Goal: Task Accomplishment & Management: Complete application form

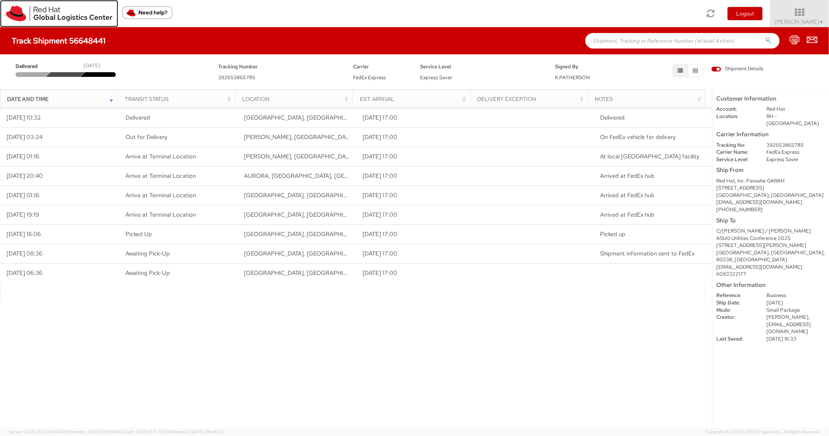
click at [11, 18] on img at bounding box center [59, 14] width 106 height 16
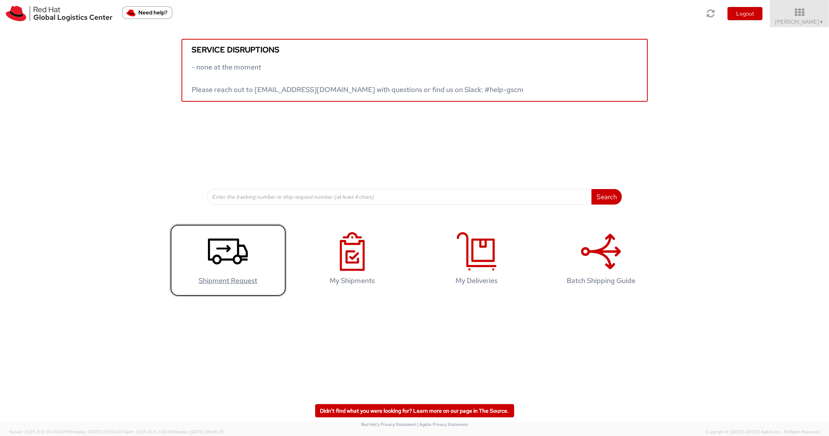
click at [235, 272] on agx-glyph at bounding box center [228, 269] width 40 height 7
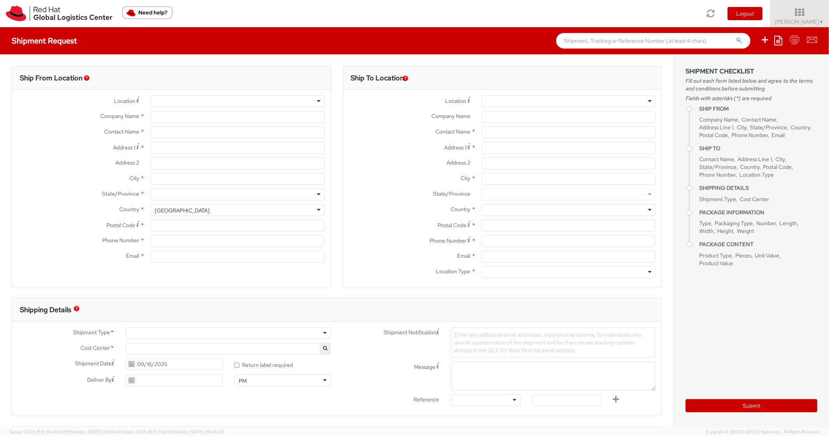
select select "850"
select select
click at [773, 40] on ul "Save as template Create from template" at bounding box center [783, 40] width 67 height 27
click at [776, 40] on icon at bounding box center [778, 40] width 8 height 9
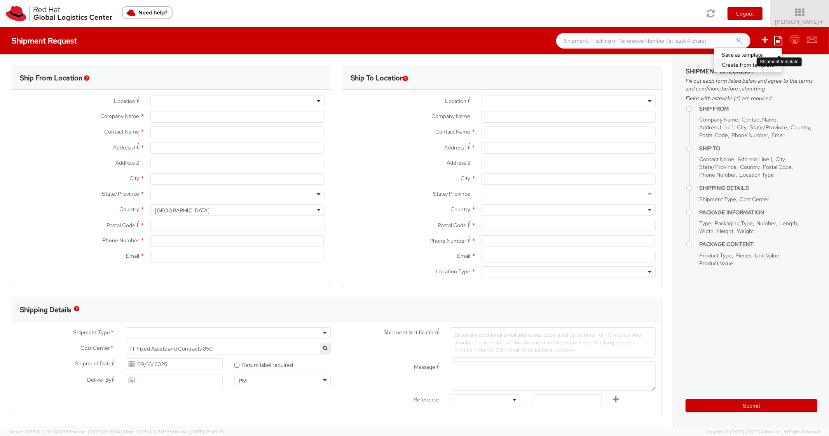
type input "Red Hat, Inc."
type input "[PERSON_NAME]"
type input "[STREET_ADDRESS]"
type input "RALEIGH"
type input "27601"
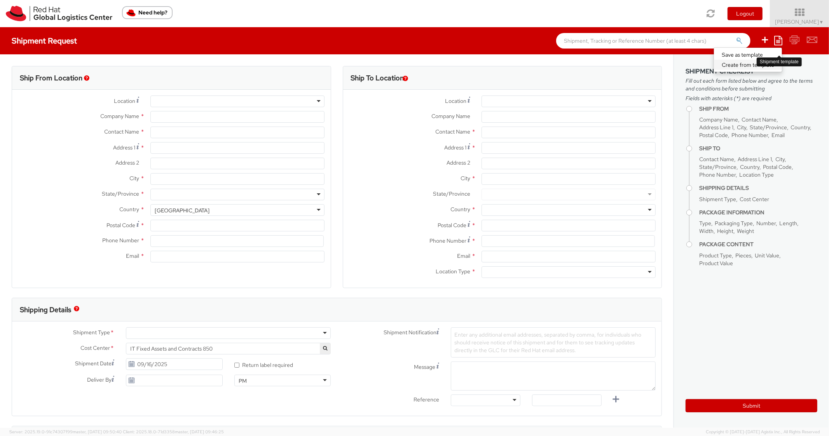
type input "[PHONE_NUMBER]"
type input "[EMAIL_ADDRESS][DOMAIN_NAME]"
click at [736, 61] on link "Create from template" at bounding box center [748, 65] width 68 height 10
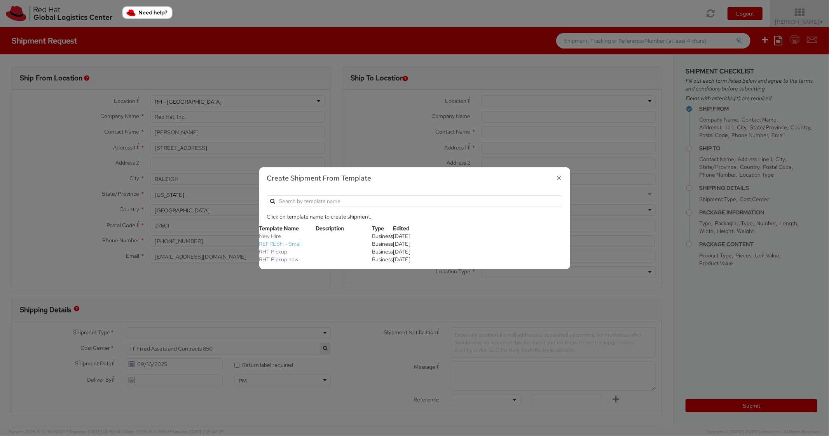
click at [283, 245] on link "REFRESH - Small" at bounding box center [280, 243] width 43 height 7
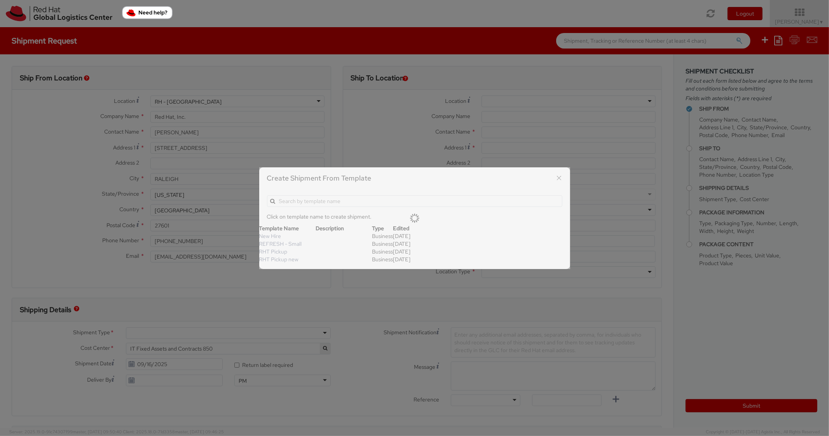
type textarea "Please include return label."
type input "*RPCI*"
select select "LAPTOP"
type input "1"
type input "18"
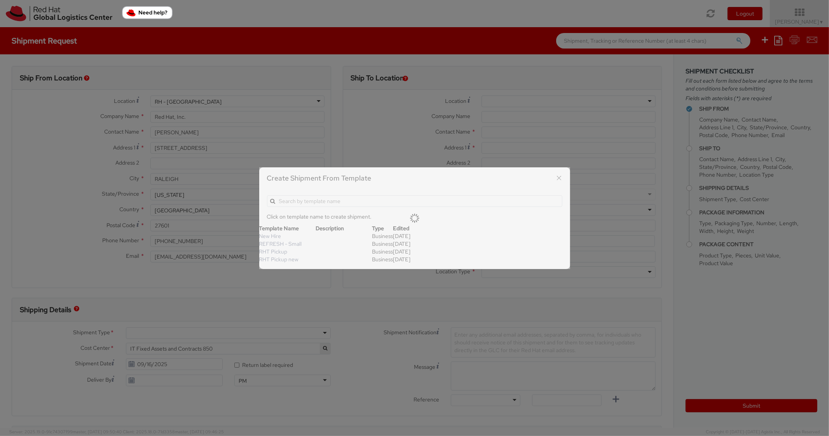
type input "14"
type input "4"
type input "7"
type input "*Laptop Model*"
select select "LAPTOP"
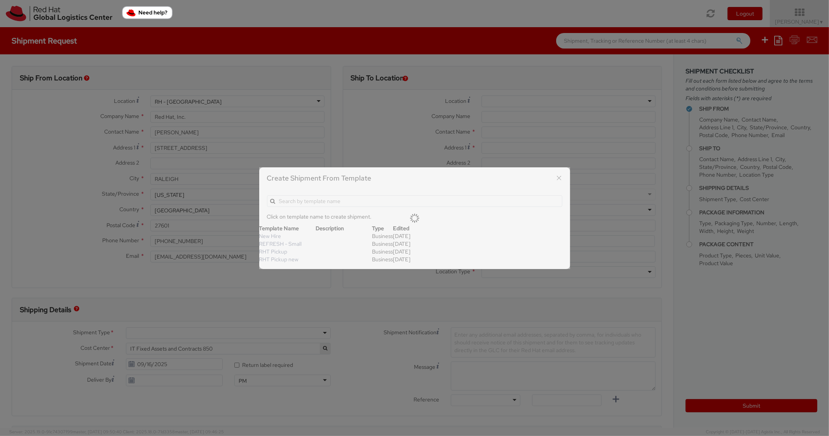
type input "2,000.00"
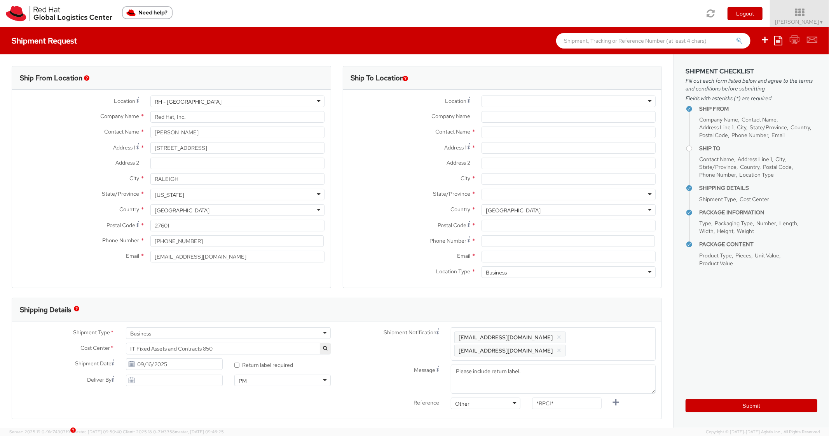
scroll to position [23, 0]
select select
click at [500, 152] on input "Address 1 *" at bounding box center [568, 148] width 174 height 12
paste input "[STREET_ADDRESS]"
type input "[STREET_ADDRESS]"
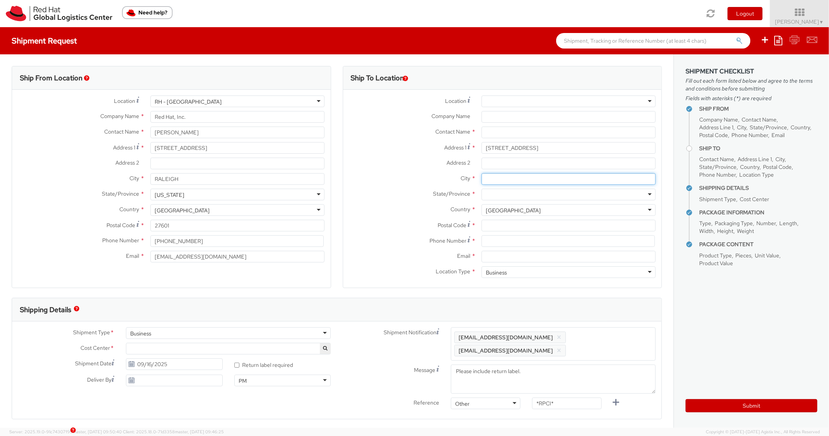
click at [493, 179] on input "City *" at bounding box center [568, 179] width 174 height 12
paste input "Clermont"
type input "Clermont"
click at [512, 197] on div at bounding box center [568, 195] width 174 height 12
type input "[PERSON_NAME]"
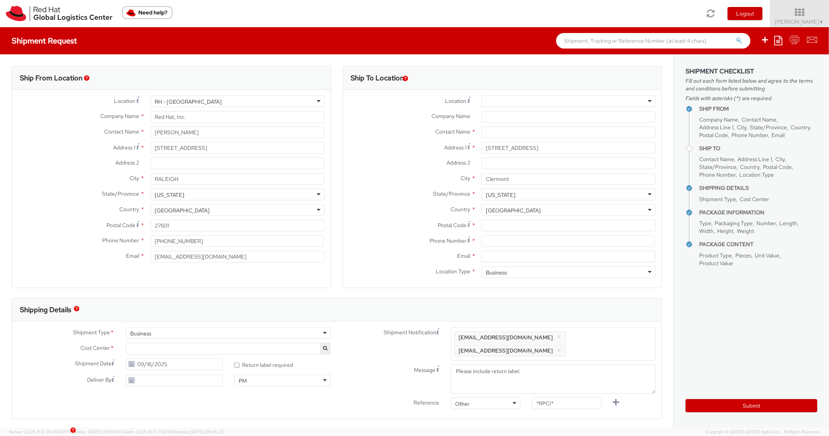
scroll to position [0, 0]
click at [512, 225] on input "Postal Code *" at bounding box center [568, 226] width 174 height 12
paste input "34711"
type input "34711"
click at [407, 196] on label "State/Province *" at bounding box center [409, 194] width 132 height 10
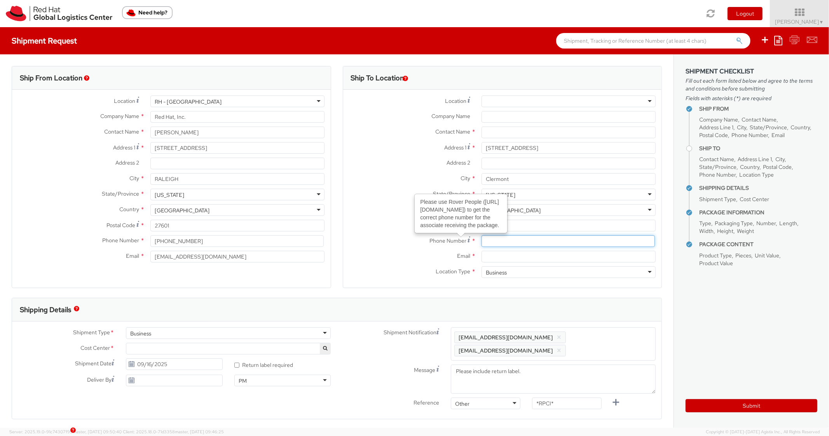
click at [492, 240] on input at bounding box center [567, 241] width 173 height 12
paste input "4073719073"
type input "4073719073"
click at [352, 228] on label "Postal Code *" at bounding box center [409, 225] width 132 height 10
click at [481, 228] on input "34711" at bounding box center [568, 226] width 174 height 12
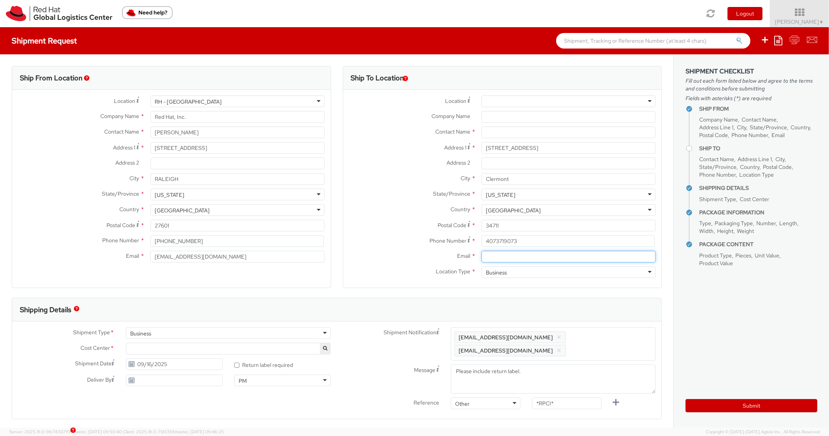
click at [513, 254] on input "Email *" at bounding box center [568, 257] width 174 height 12
paste input "[EMAIL_ADDRESS][DOMAIN_NAME]"
type input "[EMAIL_ADDRESS][DOMAIN_NAME]"
click at [612, 337] on span "Enter any additional email addresses, separated by comma, for individuals who s…" at bounding box center [553, 343] width 198 height 23
paste input "[EMAIL_ADDRESS][DOMAIN_NAME]"
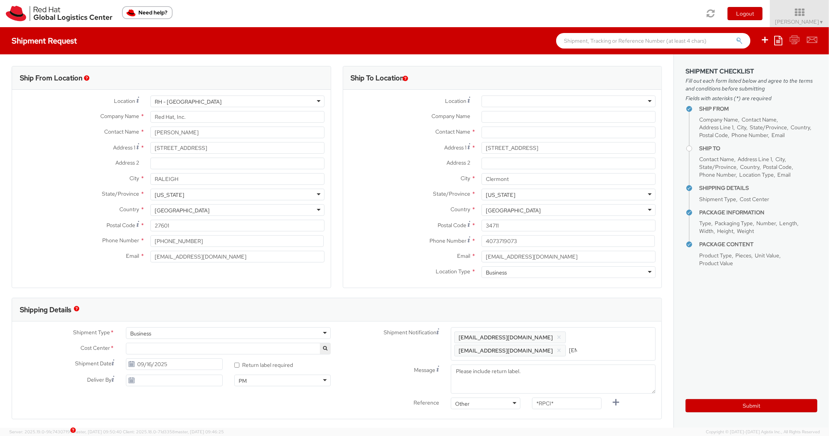
scroll to position [0, 40]
type input "[EMAIL_ADDRESS][DOMAIN_NAME]"
click at [601, 316] on div "Shipping Details" at bounding box center [336, 309] width 649 height 23
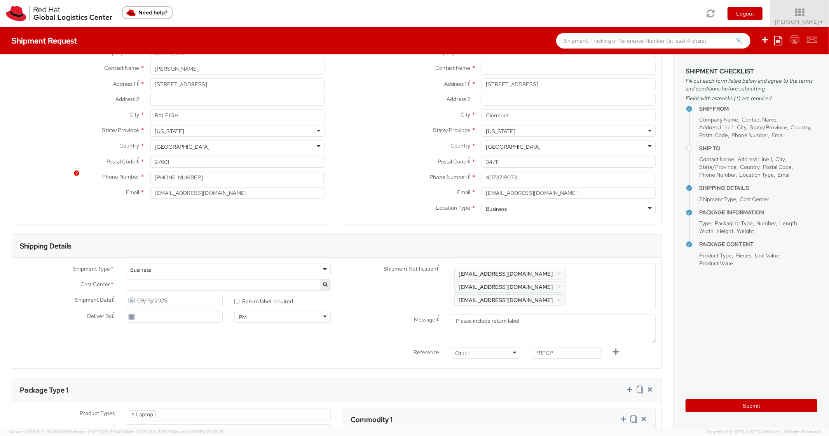
scroll to position [155, 0]
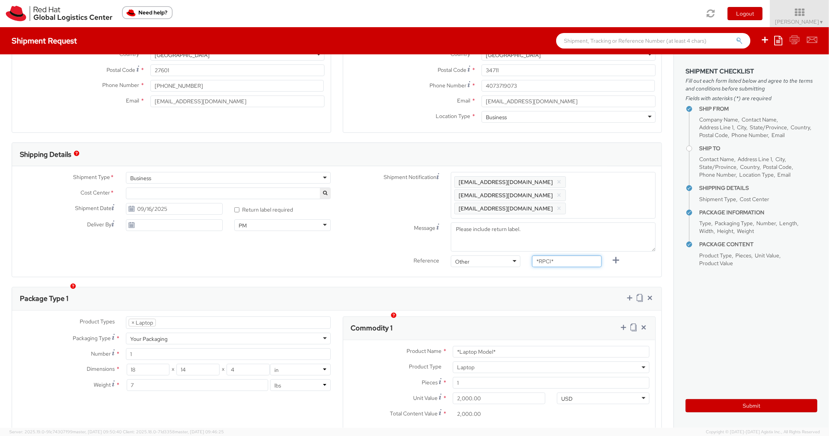
click at [505, 256] on div "Reference Other Other Other Purchase Order Number Reference Number *RPCI*" at bounding box center [499, 264] width 325 height 16
paste input "REQ5946304"
type input "REQ5946304"
click at [527, 287] on div "Package Type 1" at bounding box center [336, 298] width 649 height 23
drag, startPoint x: 502, startPoint y: 344, endPoint x: 460, endPoint y: 343, distance: 42.0
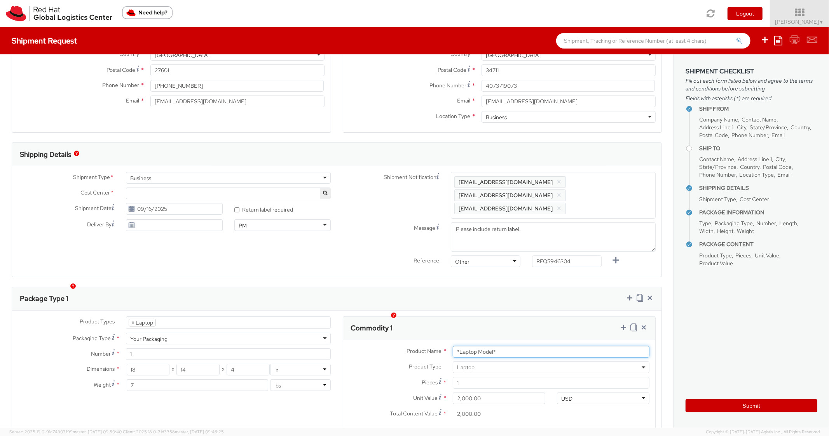
click at [460, 346] on input "*Laptop Model*" at bounding box center [551, 352] width 197 height 12
click at [521, 346] on input "*Laptop Model*" at bounding box center [551, 352] width 197 height 12
type input "d"
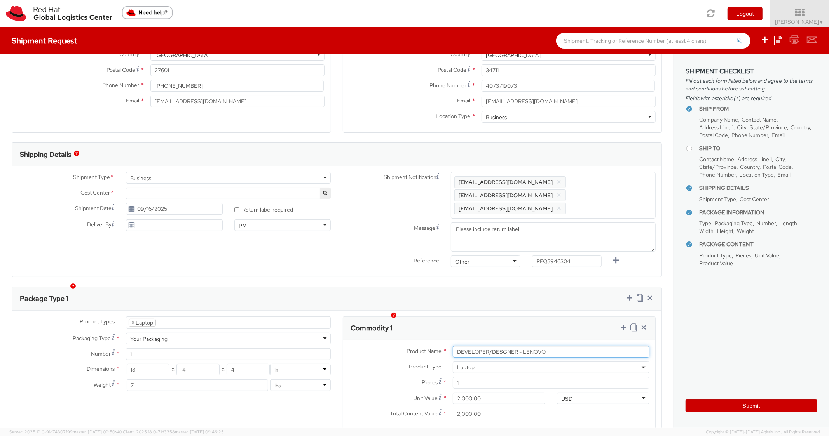
type input "DEVELOPER/DESGNER - LENOVO"
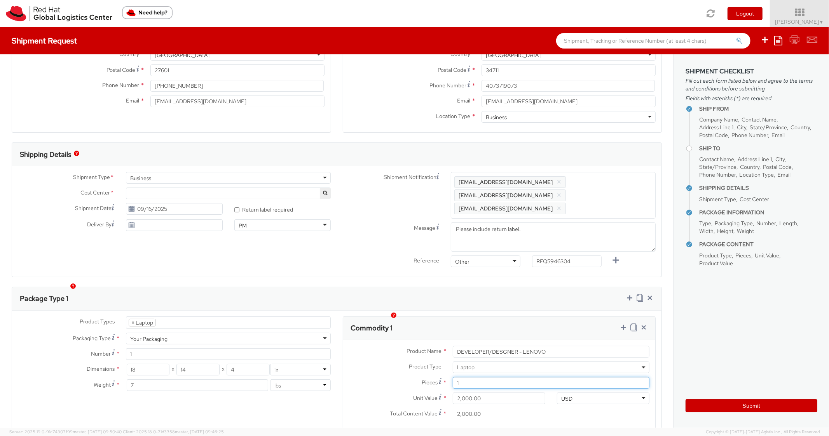
drag, startPoint x: 477, startPoint y: 370, endPoint x: 435, endPoint y: 367, distance: 42.1
click at [435, 377] on div "Pieces * 1" at bounding box center [499, 383] width 312 height 12
type input "3"
type input "6,000.00"
type input "3"
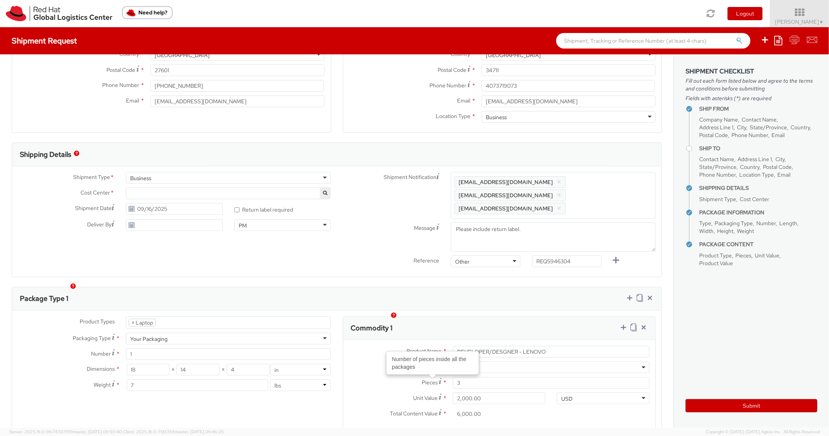
click at [418, 340] on div "Product Name * DEVELOPER/DESGNER - LENOVO Product Type * Documents Docking Stat…" at bounding box center [499, 384] width 312 height 89
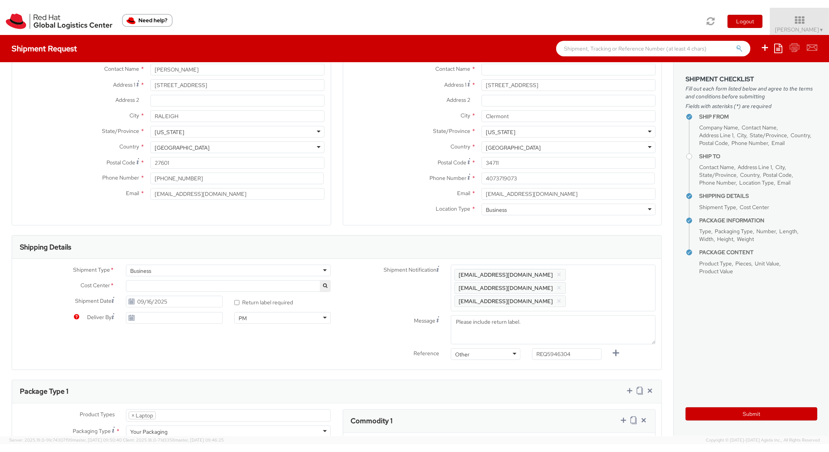
scroll to position [0, 0]
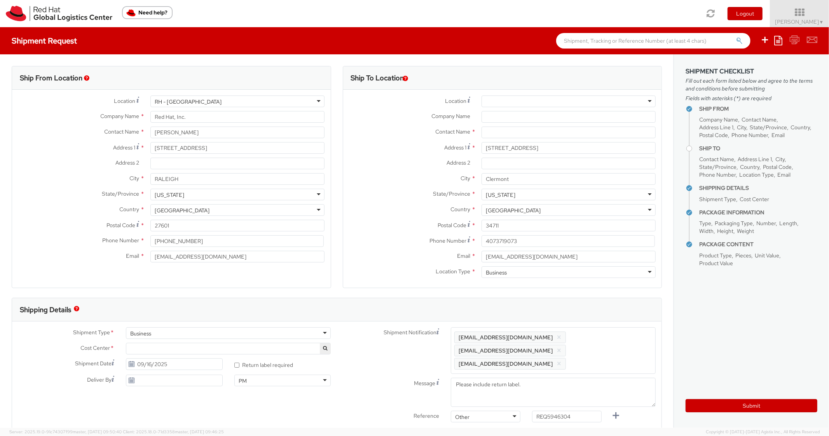
click at [536, 123] on div "Company Name *" at bounding box center [502, 119] width 319 height 16
click at [525, 130] on input "text" at bounding box center [568, 133] width 174 height 12
paste input "[PERSON_NAME]"
type input "[PERSON_NAME]"
click at [373, 145] on label "Address 1 *" at bounding box center [409, 147] width 132 height 10
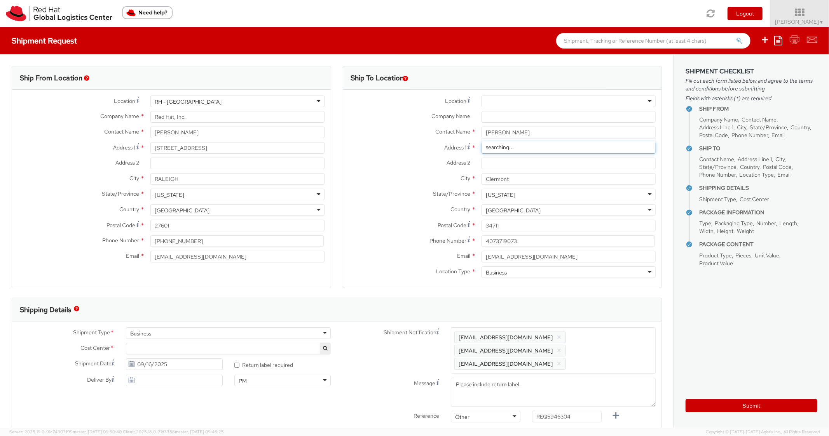
click at [481, 145] on input "[STREET_ADDRESS]" at bounding box center [568, 148] width 174 height 12
click at [701, 405] on button "Submit" at bounding box center [751, 405] width 132 height 13
type input "[PERSON_NAME]"
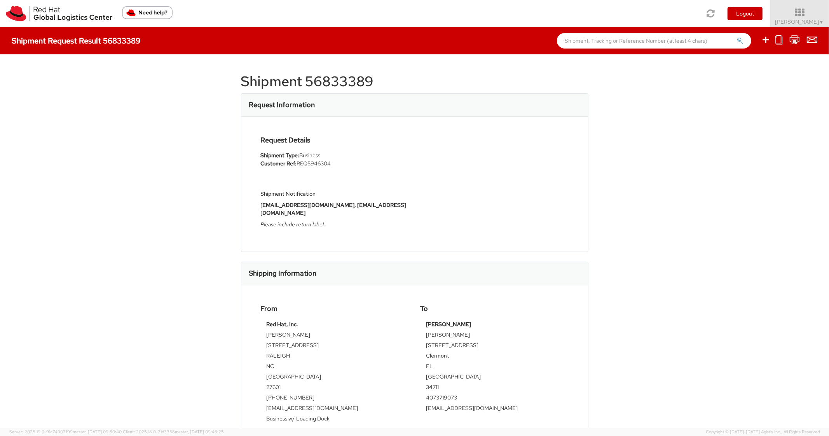
click at [329, 82] on h1 "Shipment 56833389" at bounding box center [414, 82] width 347 height 16
copy h1 "56833389"
click at [8, 8] on img at bounding box center [59, 14] width 106 height 16
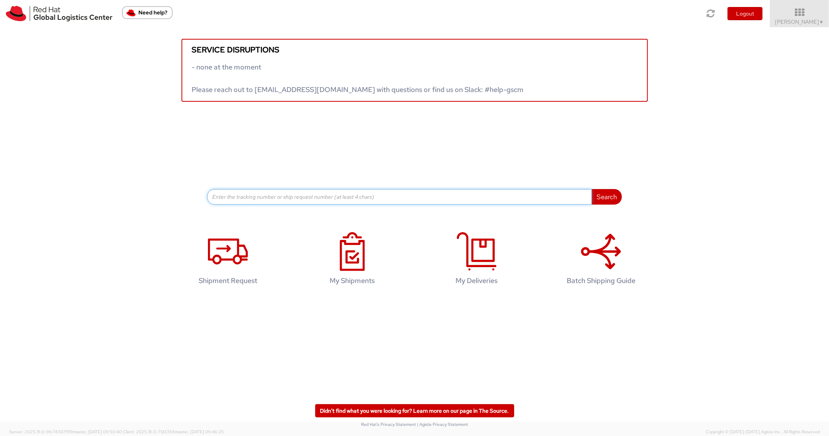
click at [272, 203] on input at bounding box center [399, 197] width 385 height 16
paste input "56626094"
type input "56626094"
click at [591, 189] on button "Search" at bounding box center [606, 197] width 30 height 16
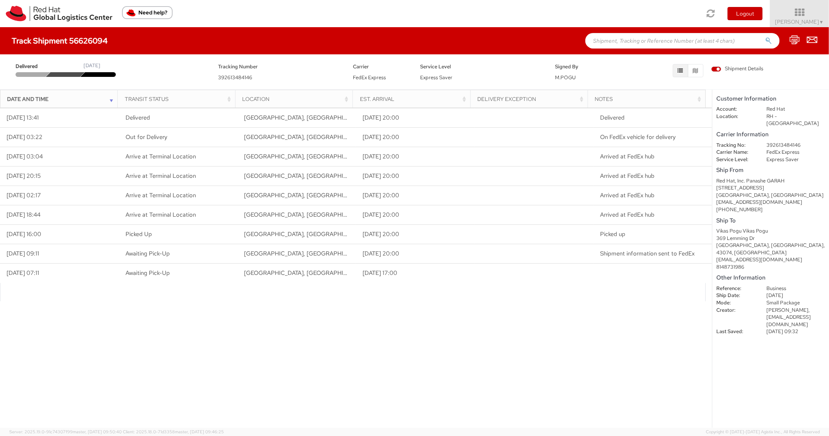
click at [619, 43] on input "text" at bounding box center [682, 41] width 194 height 16
paste input "56625936"
type input "56625936"
click at [765, 37] on button "submit" at bounding box center [768, 41] width 7 height 9
